Goal: Information Seeking & Learning: Find specific fact

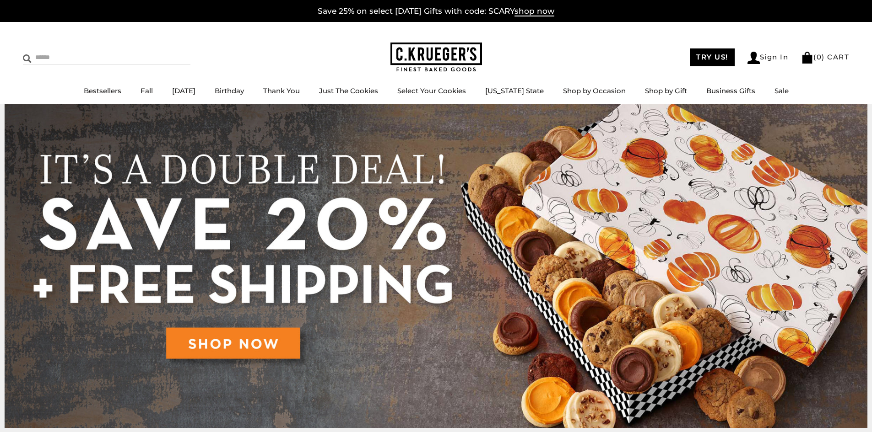
drag, startPoint x: 0, startPoint y: 0, endPoint x: 54, endPoint y: 60, distance: 80.7
click at [54, 60] on input "Search" at bounding box center [77, 57] width 109 height 14
type input "****"
click at [166, 58] on input "******" at bounding box center [178, 56] width 25 height 12
